Goal: Find specific page/section: Find specific page/section

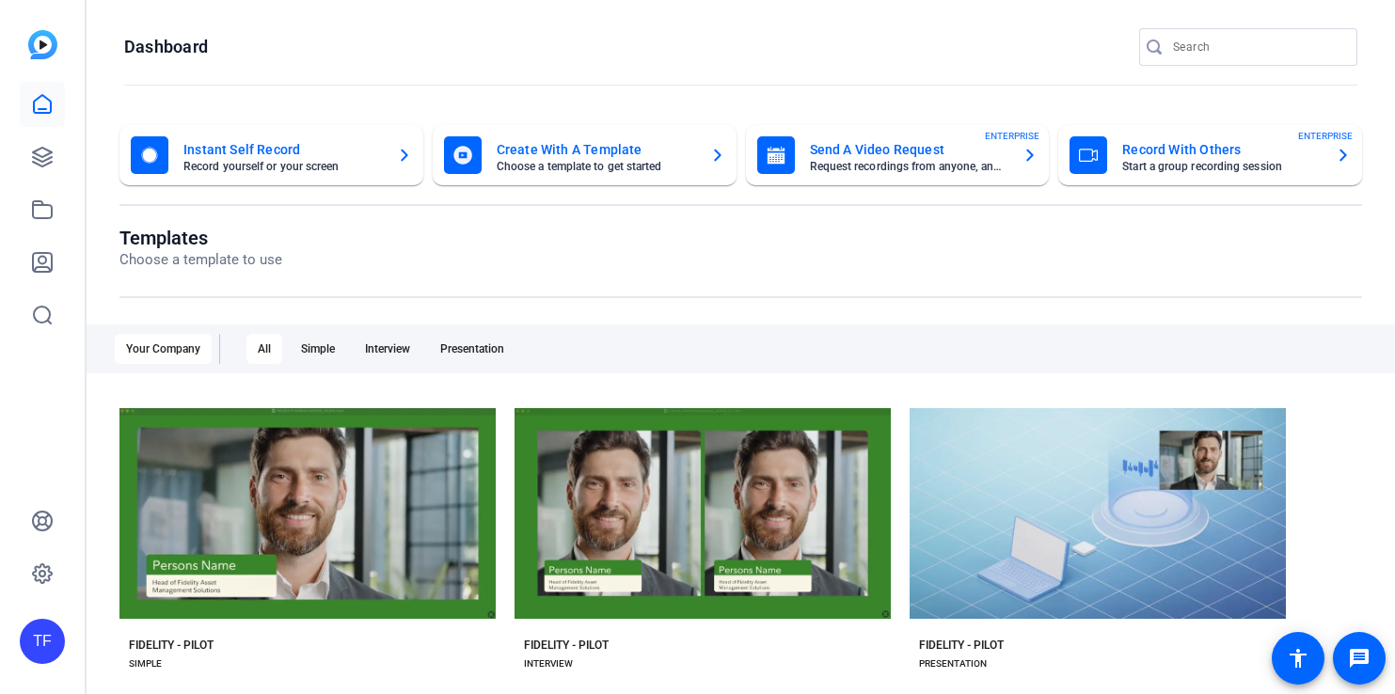
click at [50, 656] on div "TF" at bounding box center [42, 641] width 45 height 45
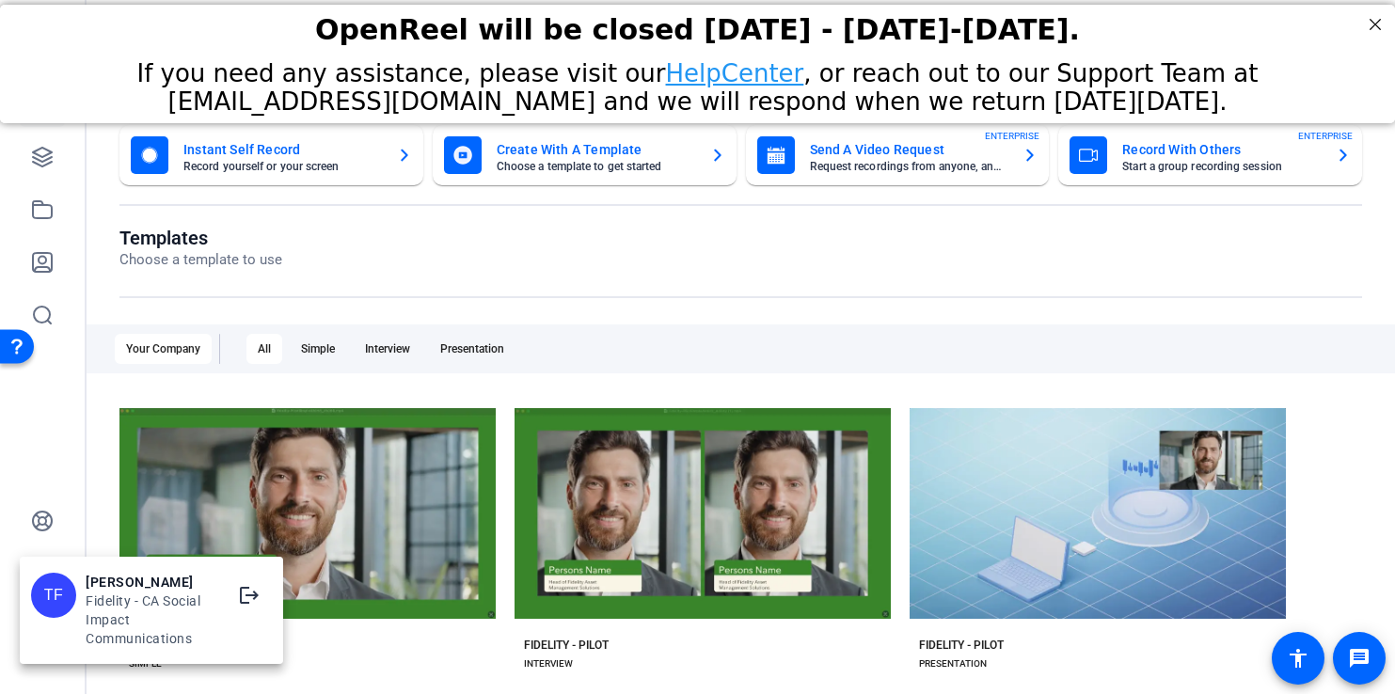
click at [778, 246] on div at bounding box center [697, 347] width 1395 height 694
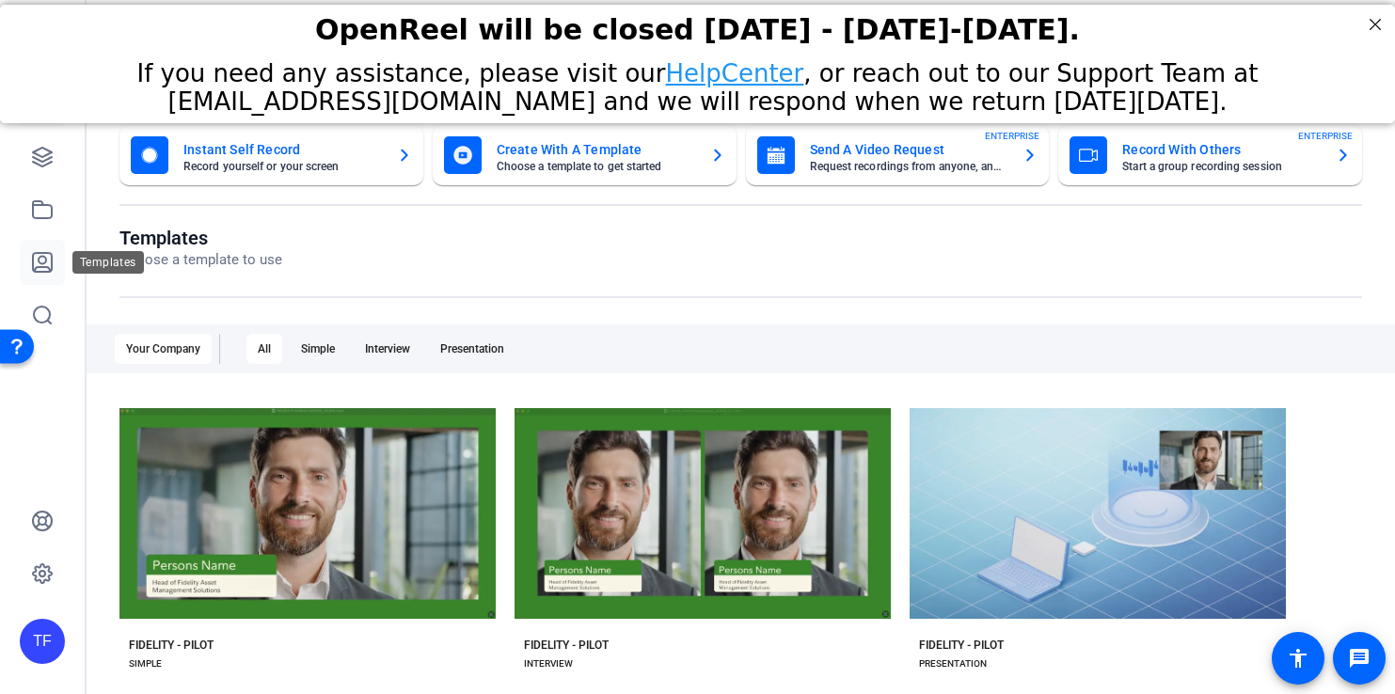
click at [45, 254] on icon at bounding box center [42, 262] width 23 height 23
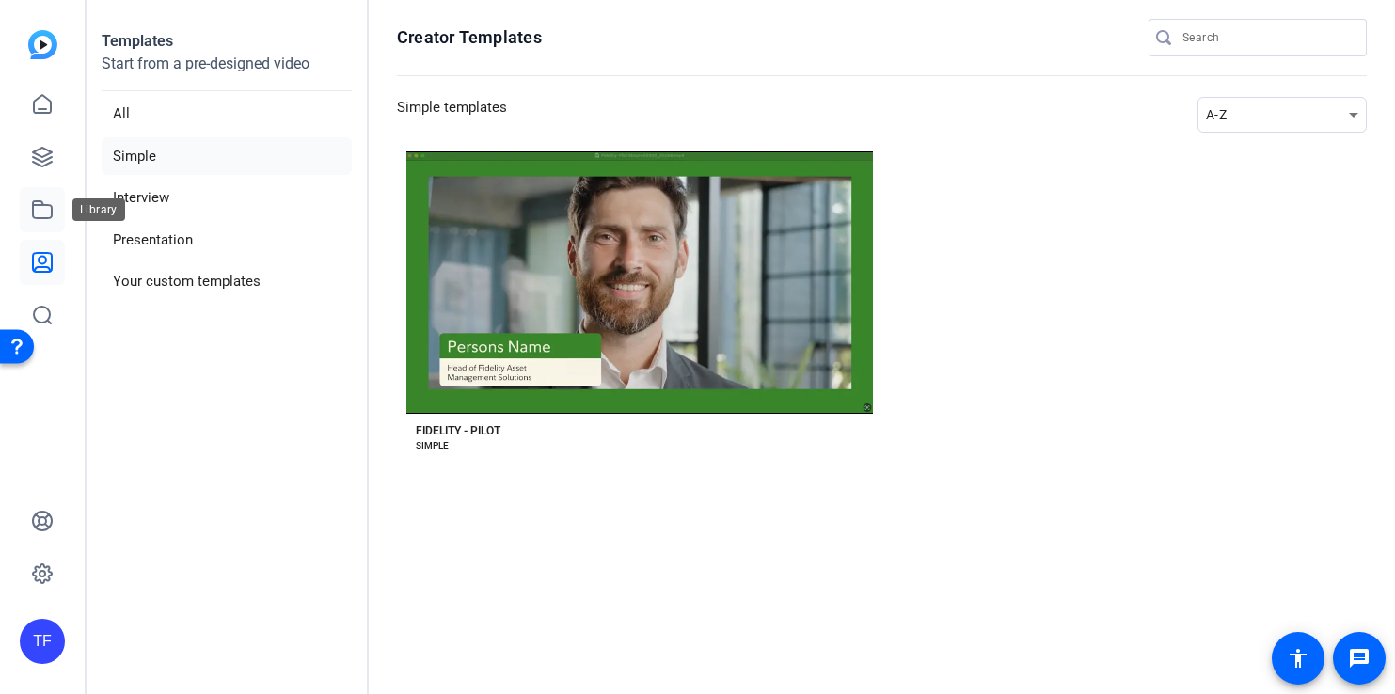
click at [40, 202] on icon at bounding box center [42, 210] width 23 height 23
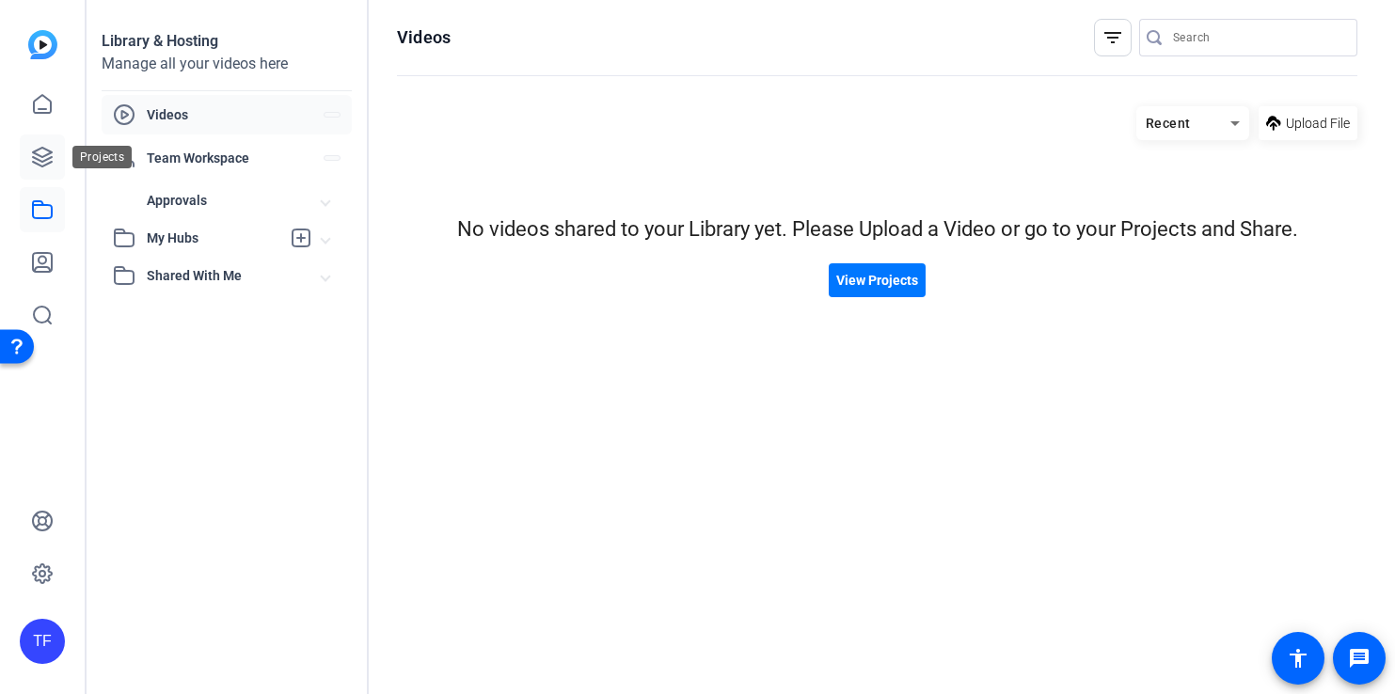
click at [47, 159] on icon at bounding box center [42, 157] width 19 height 19
